Goal: Contribute content

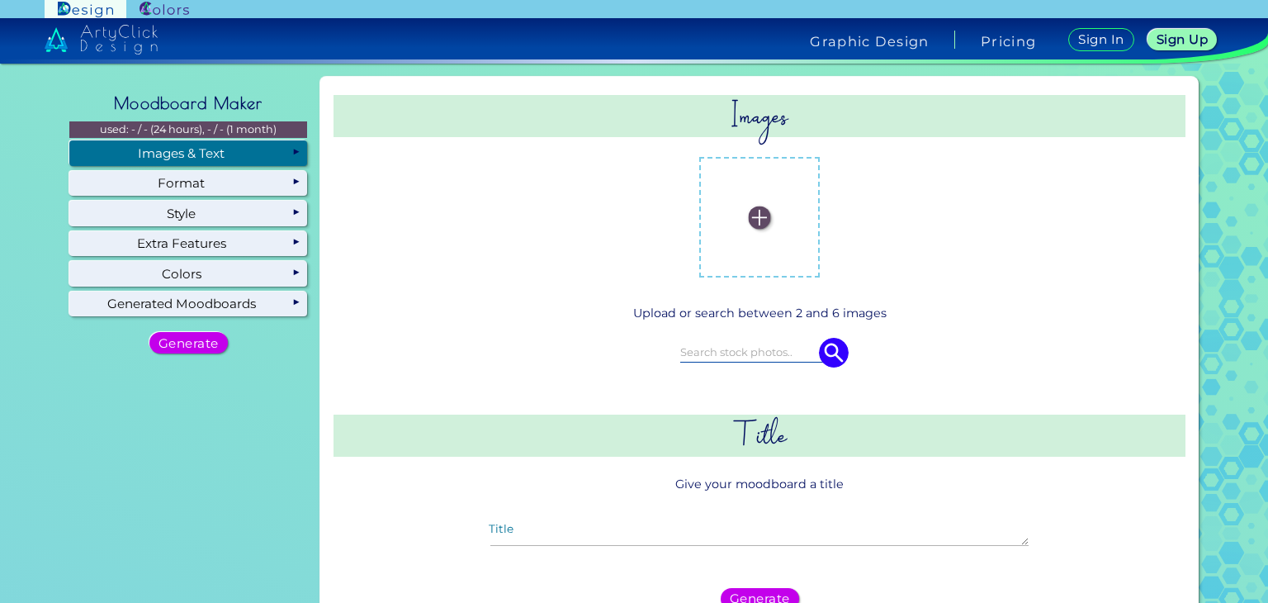
click at [753, 215] on img at bounding box center [760, 217] width 22 height 22
click at [0, 0] on input "file" at bounding box center [0, 0] width 0 height 0
click at [821, 219] on img at bounding box center [827, 217] width 22 height 22
click at [0, 0] on input "file" at bounding box center [0, 0] width 0 height 0
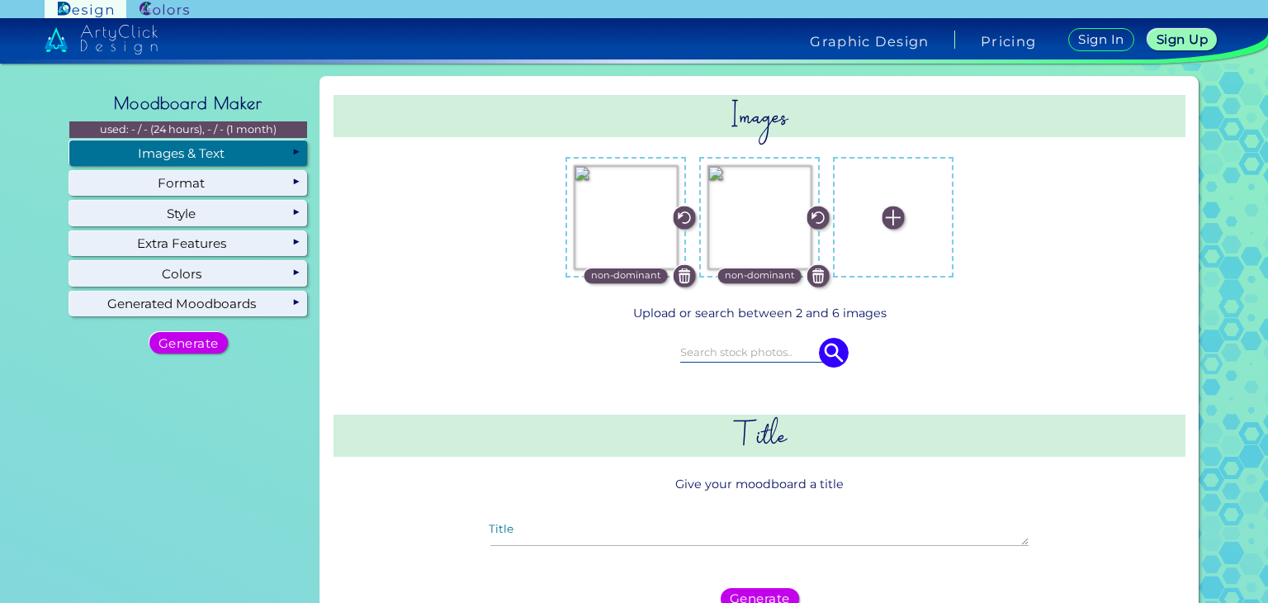
click at [892, 219] on img at bounding box center [894, 217] width 22 height 22
click at [0, 0] on input "file" at bounding box center [0, 0] width 0 height 0
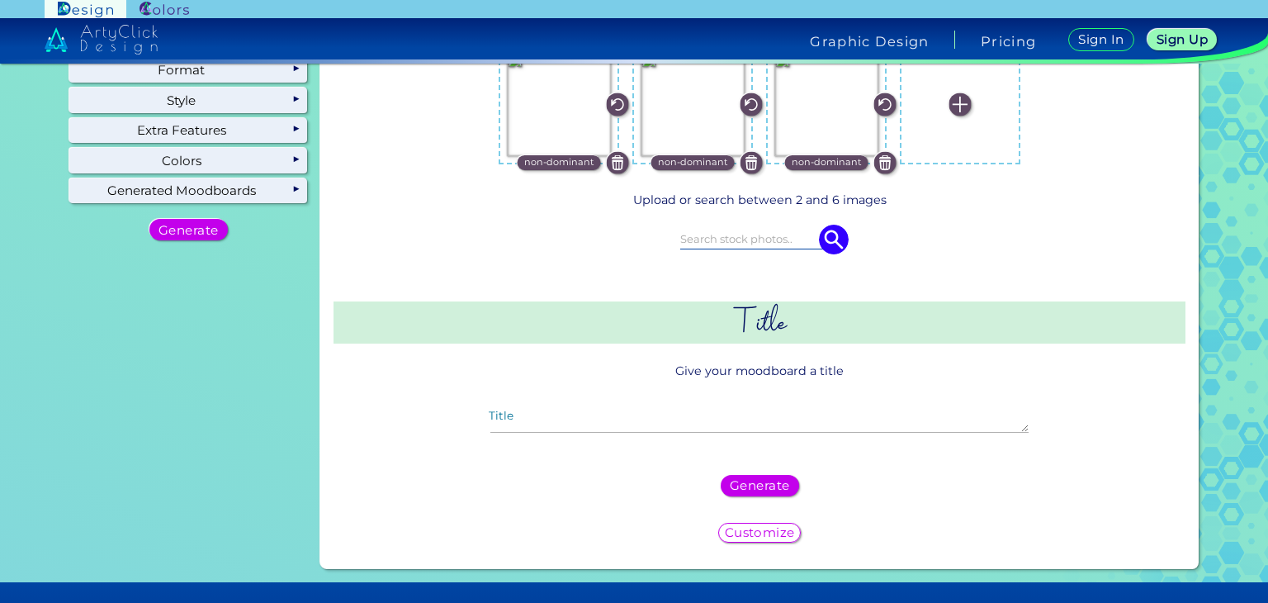
scroll to position [165, 0]
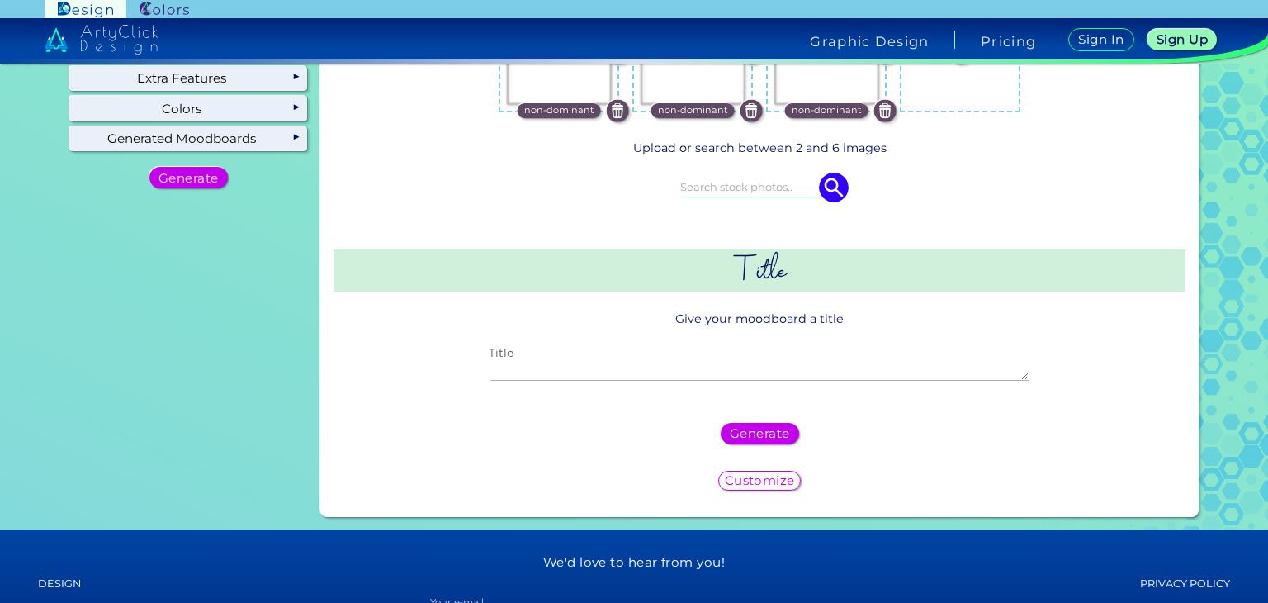
click at [575, 361] on textarea "Title" at bounding box center [760, 371] width 538 height 20
type textarea "m"
type textarea "Moodboard waar ik nu sta"
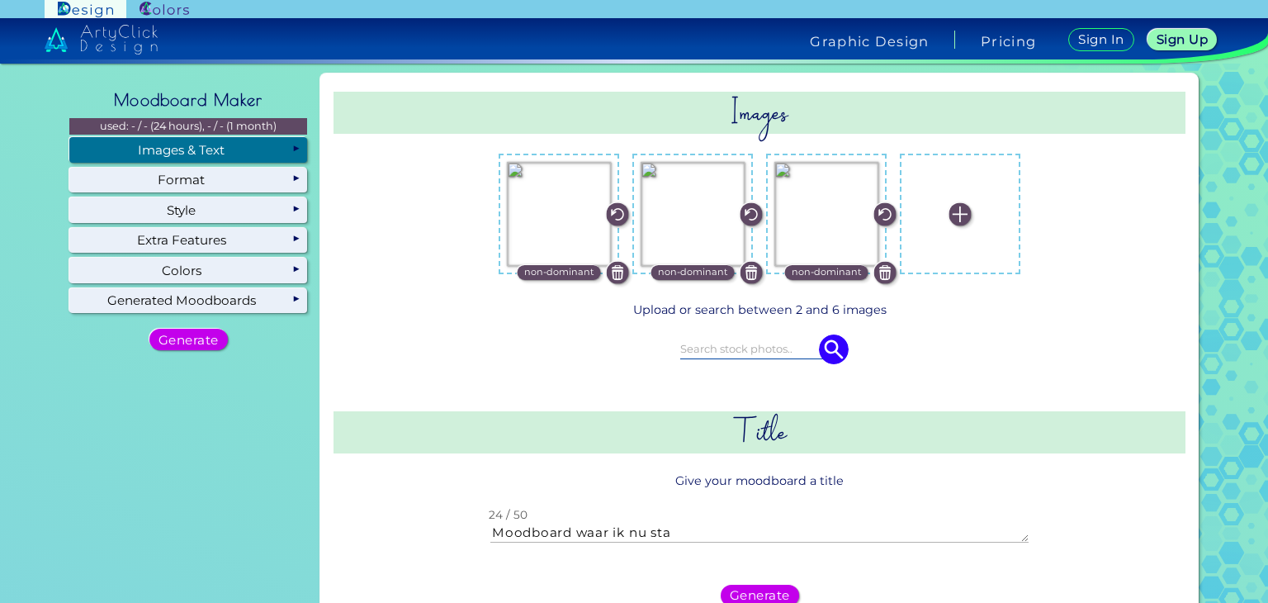
scroll to position [0, 0]
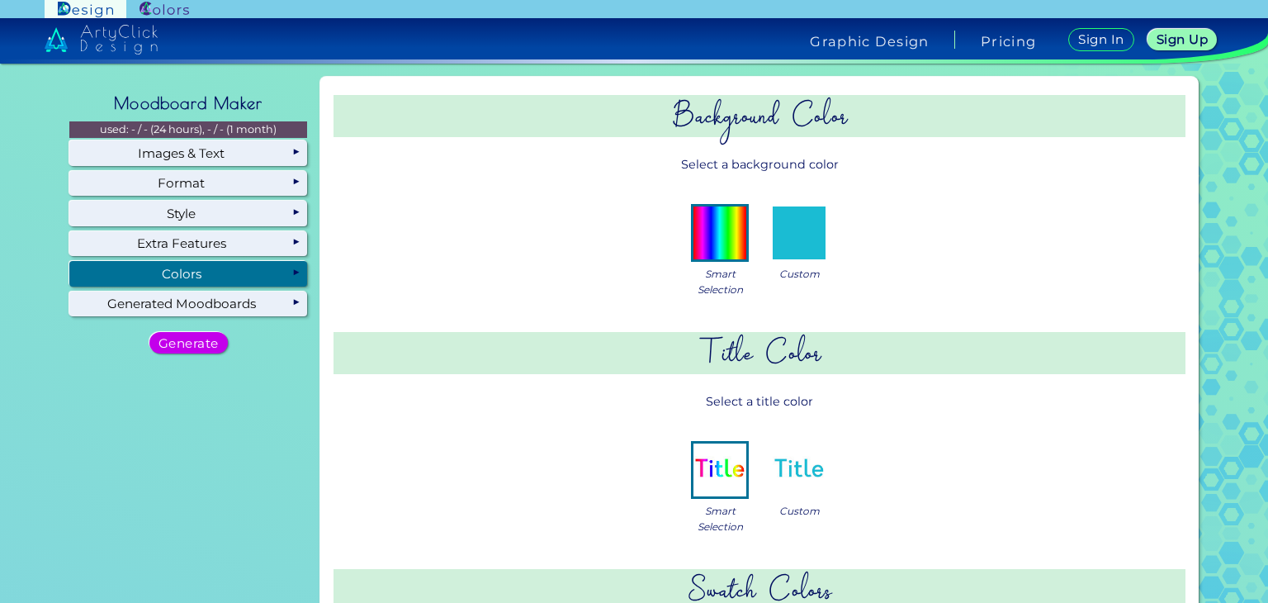
click at [785, 236] on img at bounding box center [799, 232] width 53 height 53
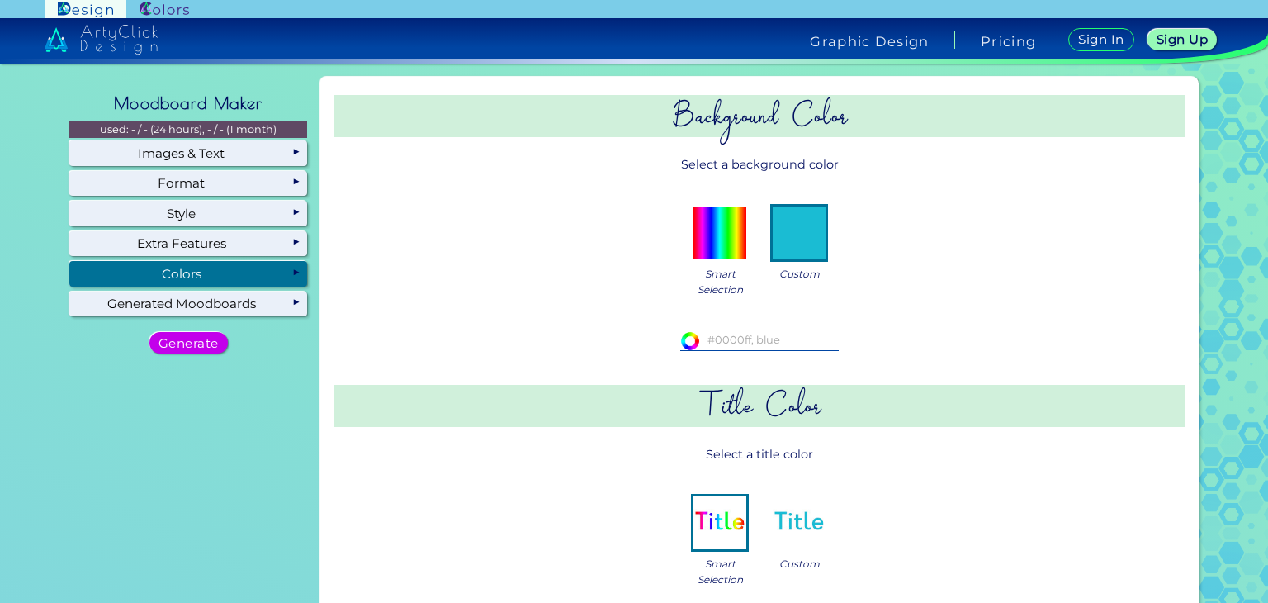
click at [711, 230] on img at bounding box center [720, 232] width 53 height 53
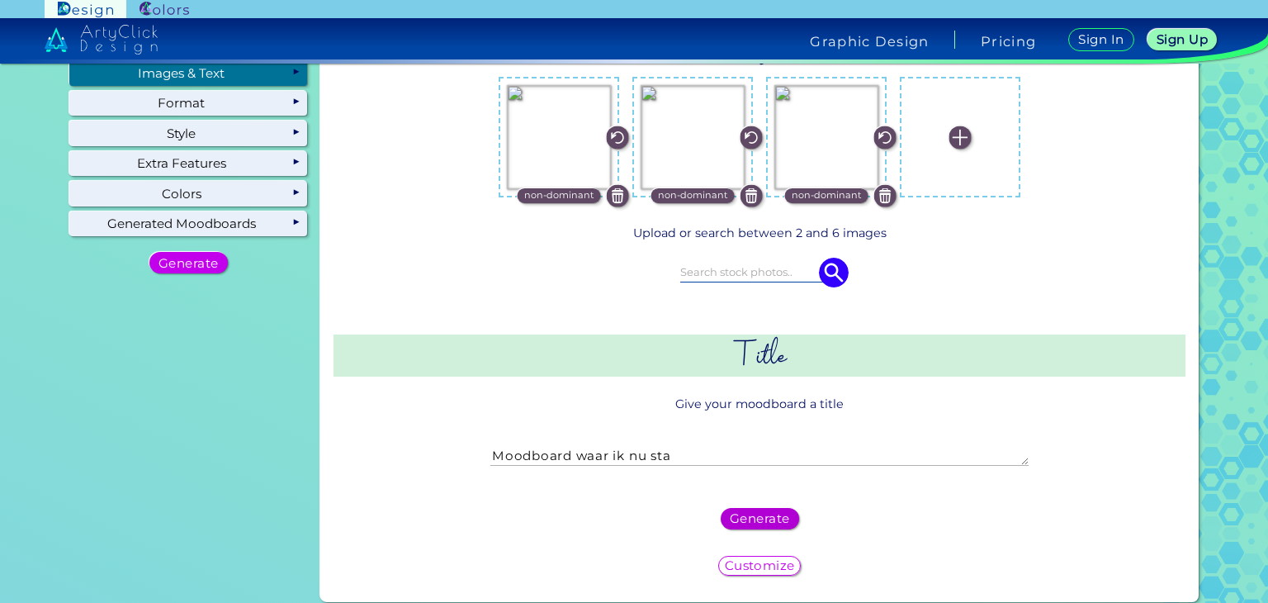
scroll to position [83, 0]
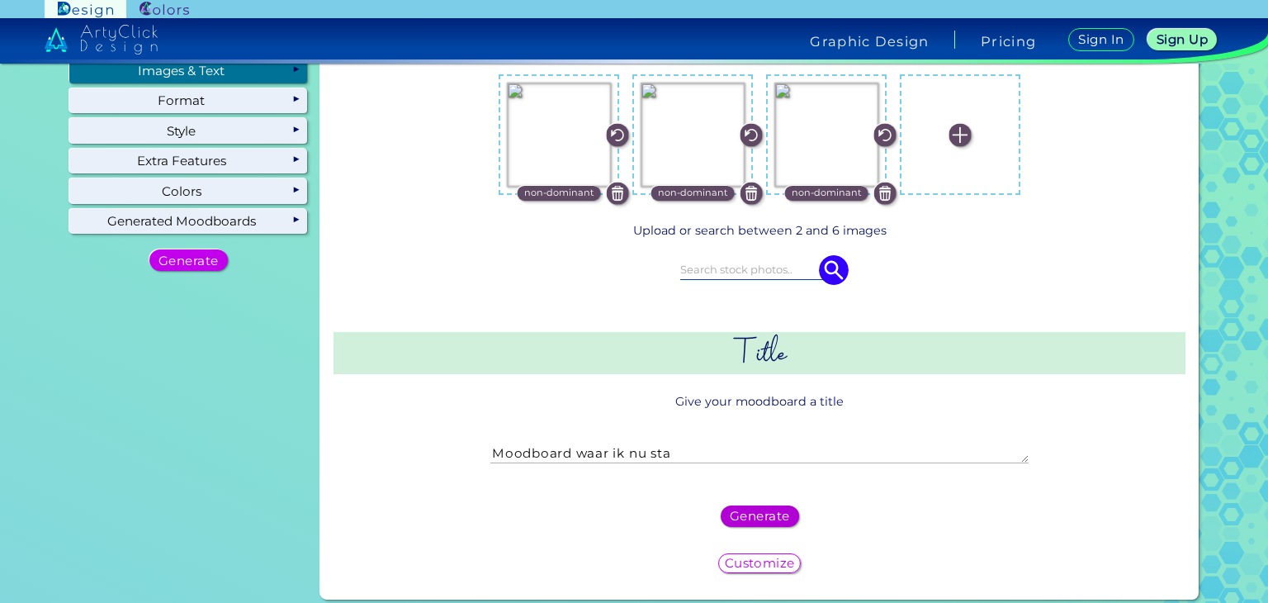
click at [734, 505] on div "Generate" at bounding box center [760, 515] width 75 height 21
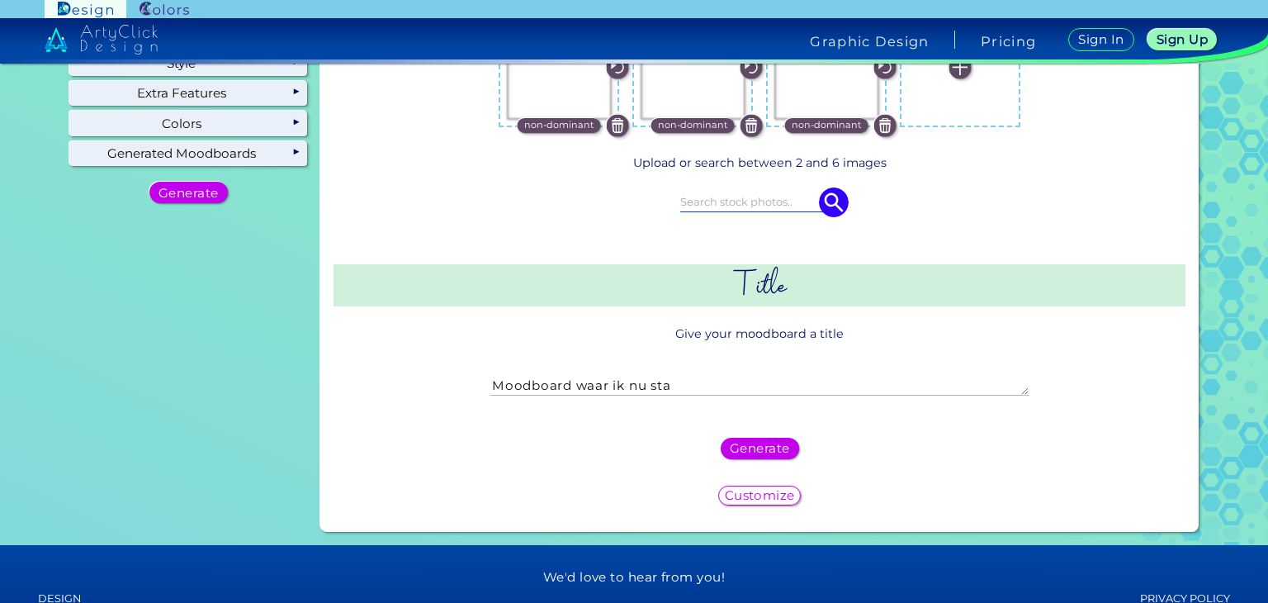
scroll to position [165, 0]
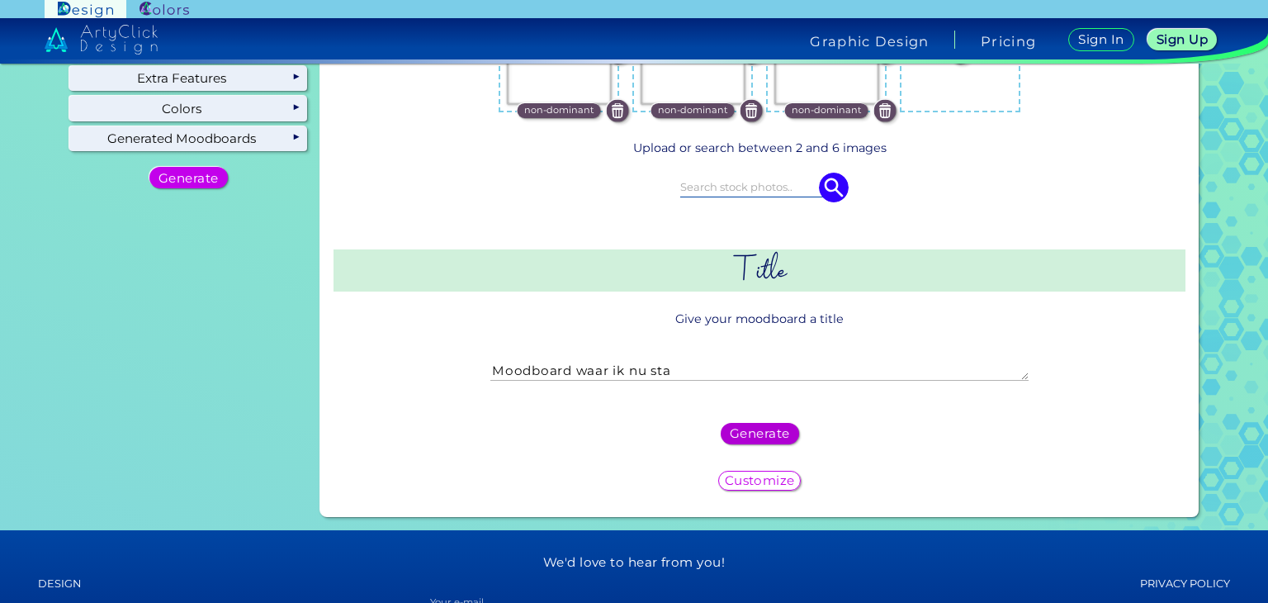
click at [763, 428] on h5 "Generate" at bounding box center [760, 434] width 55 height 12
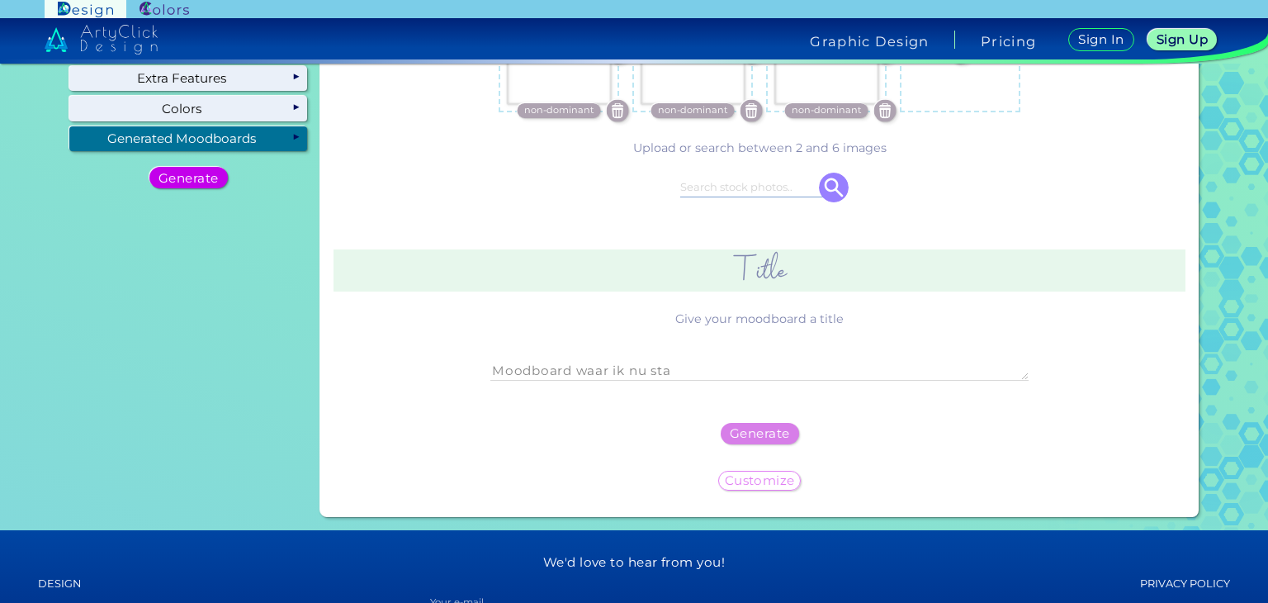
scroll to position [0, 0]
